Goal: Task Accomplishment & Management: Manage account settings

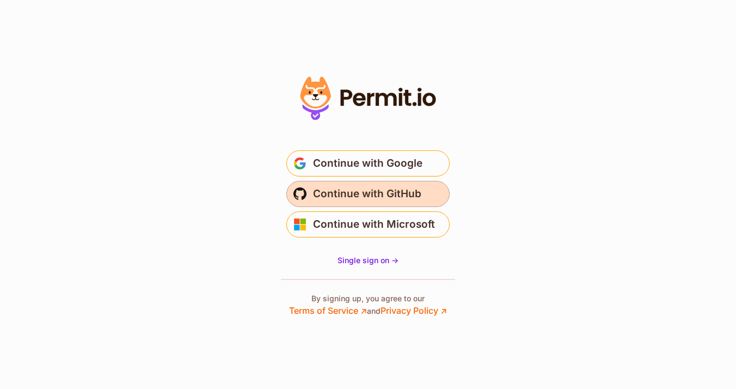
click at [368, 188] on span "Continue with GitHub" at bounding box center [367, 193] width 108 height 17
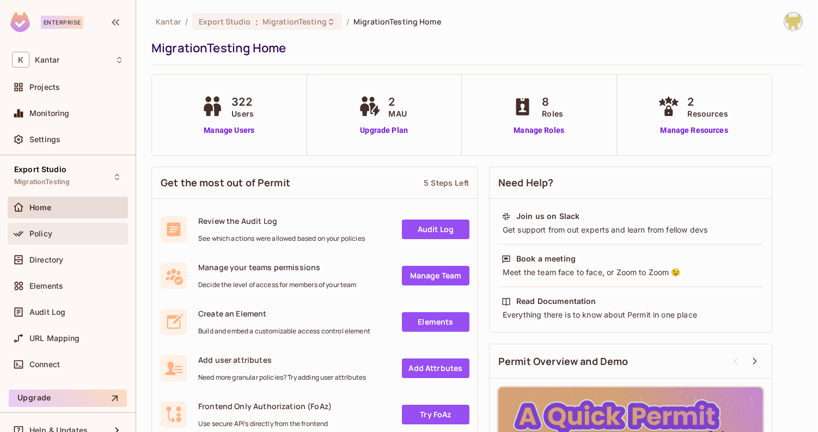
click at [78, 241] on div "Policy" at bounding box center [68, 234] width 120 height 22
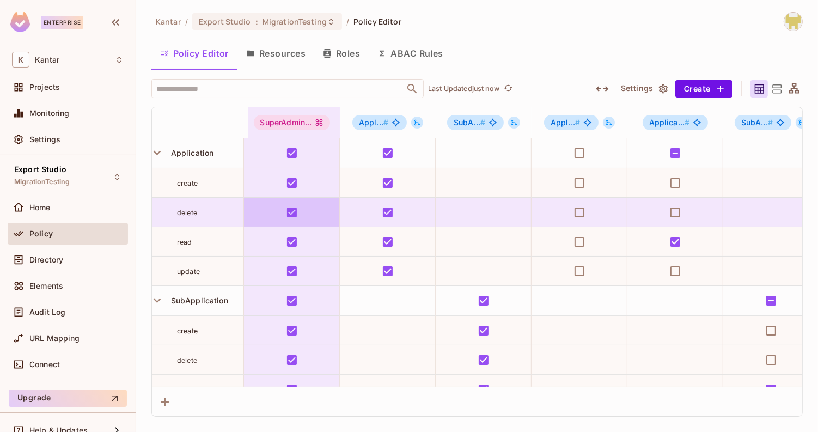
scroll to position [0, 10]
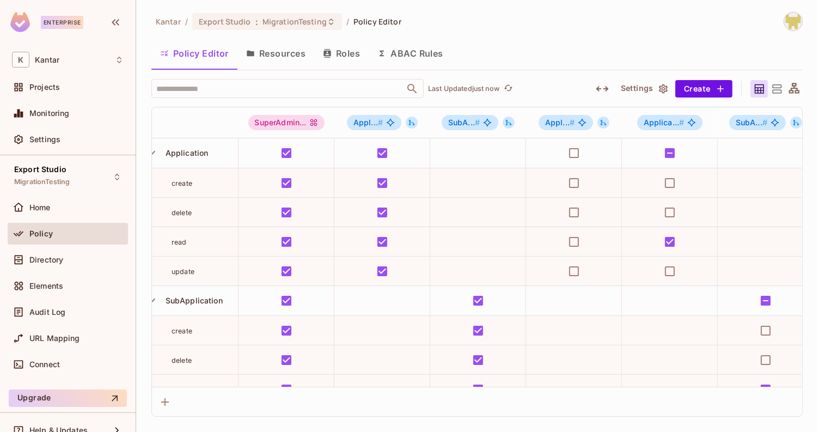
click at [600, 89] on icon "button" at bounding box center [602, 88] width 13 height 13
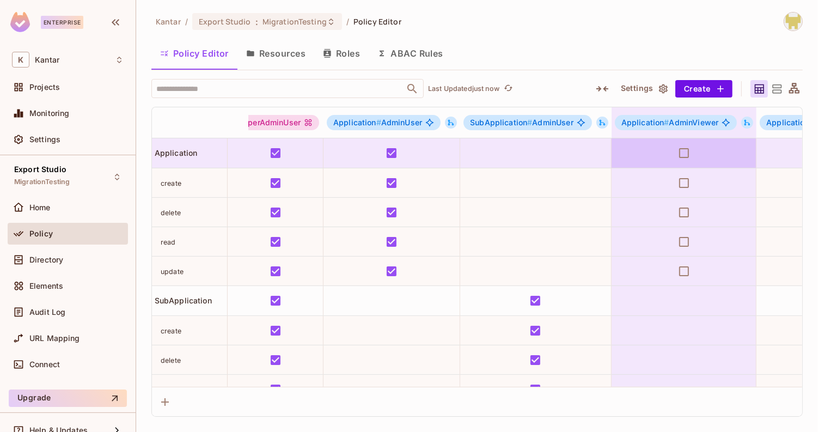
scroll to position [0, 0]
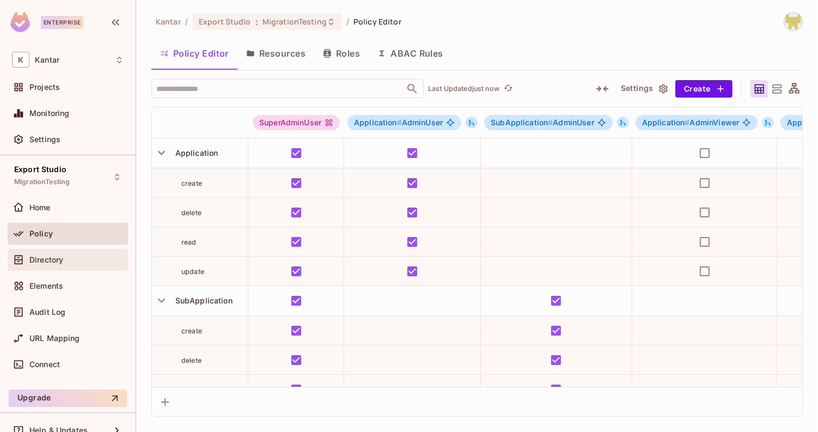
click at [26, 262] on div at bounding box center [20, 259] width 17 height 13
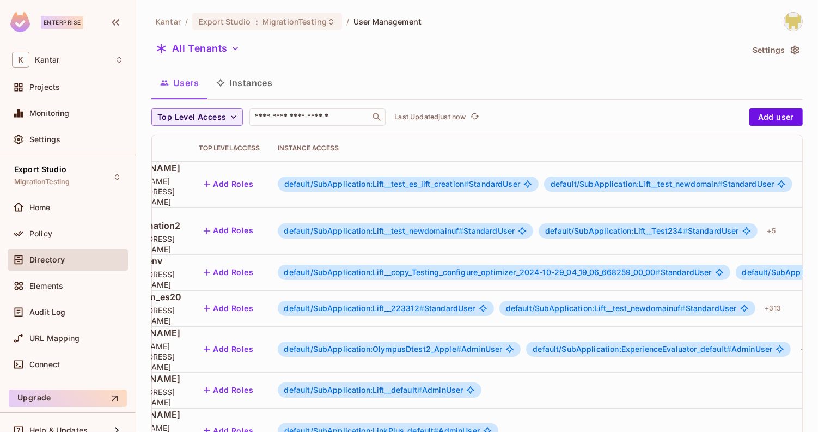
scroll to position [0, 144]
click at [460, 344] on span "default/SubApplication:OlympusDtest2_Apple #" at bounding box center [371, 348] width 177 height 9
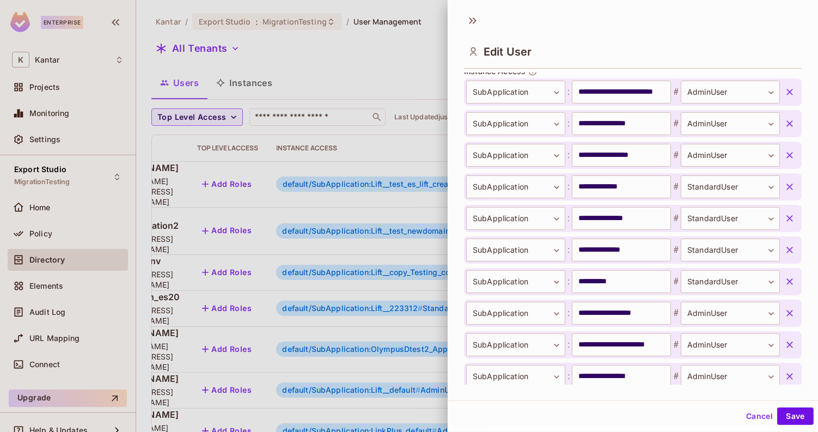
scroll to position [462, 0]
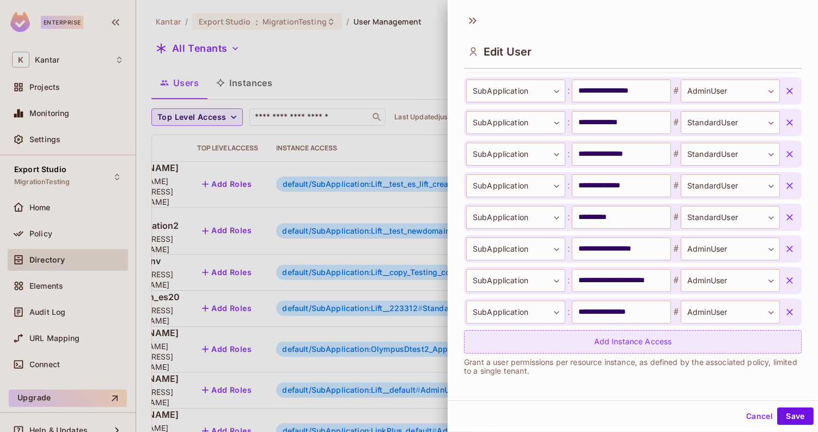
click at [507, 335] on div "Add Instance Access" at bounding box center [633, 341] width 338 height 23
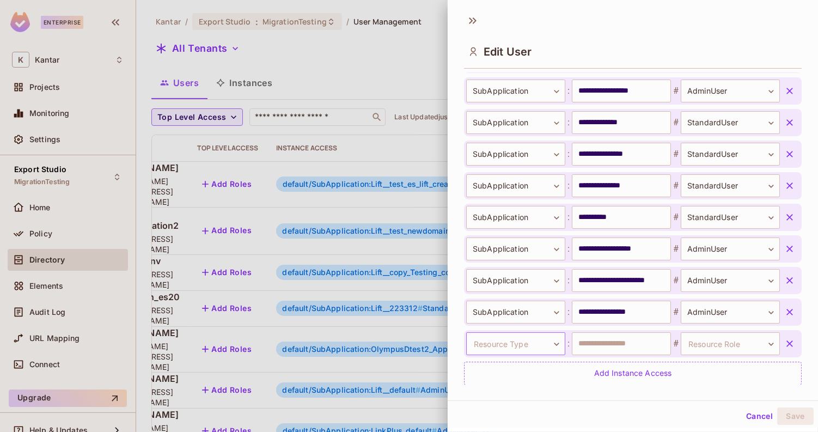
click at [505, 340] on body "Enterprise K Kantar Projects Monitoring Settings Export Studio MigrationTesting…" at bounding box center [409, 216] width 818 height 432
click at [508, 405] on li "SubApplication" at bounding box center [514, 409] width 100 height 20
click at [709, 343] on body "Enterprise K Kantar Projects Monitoring Settings Export Studio MigrationTesting…" at bounding box center [409, 216] width 818 height 432
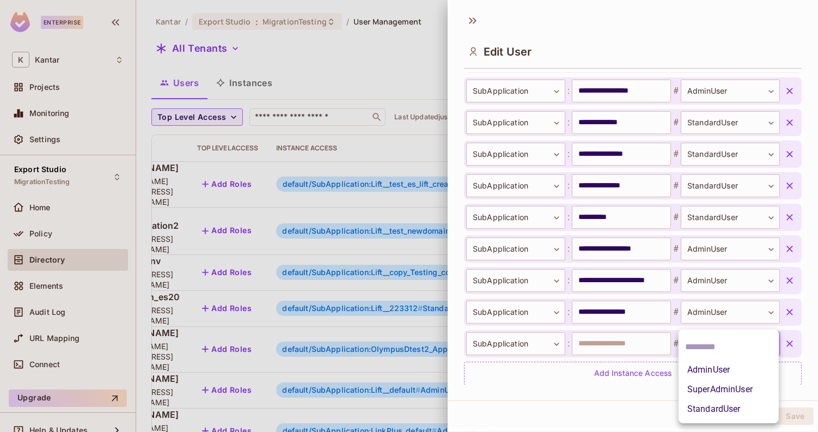
click at [624, 349] on div at bounding box center [409, 216] width 818 height 432
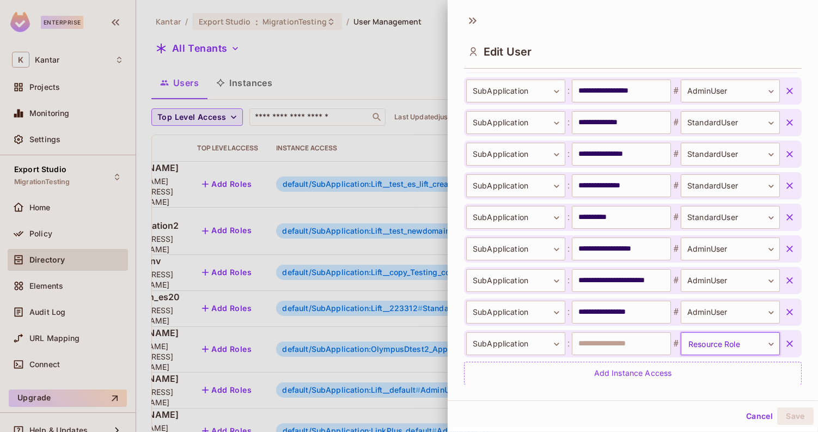
click at [759, 420] on button "Cancel" at bounding box center [759, 415] width 35 height 17
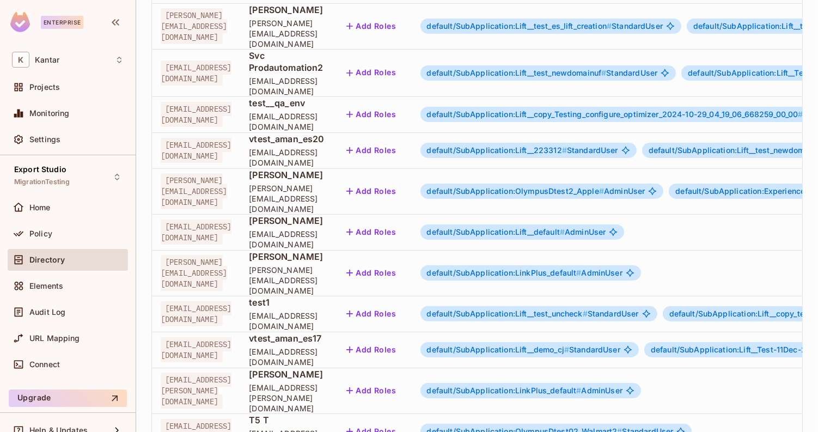
scroll to position [0, 0]
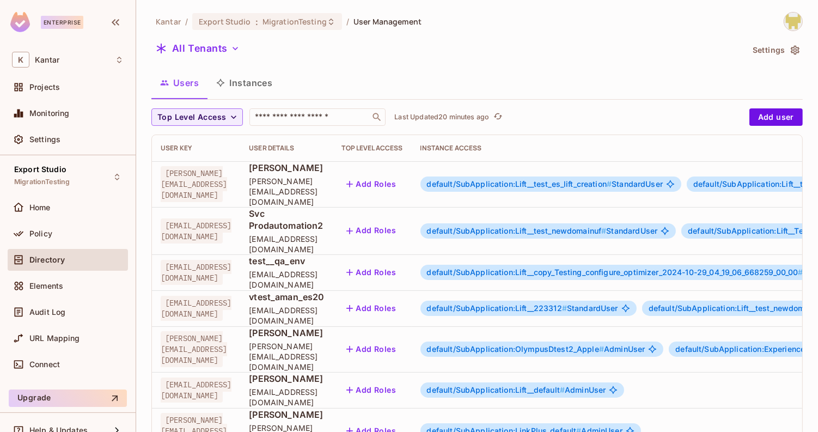
click at [557, 78] on div "Users Instances" at bounding box center [476, 82] width 651 height 27
